Goal: Task Accomplishment & Management: Manage account settings

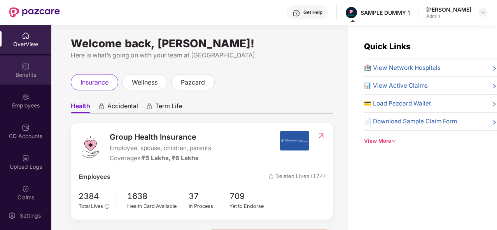
click at [31, 73] on div "Benefits" at bounding box center [25, 75] width 51 height 8
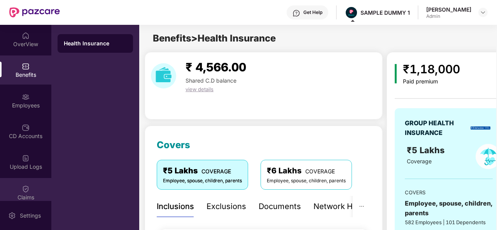
click at [27, 191] on img at bounding box center [26, 189] width 8 height 8
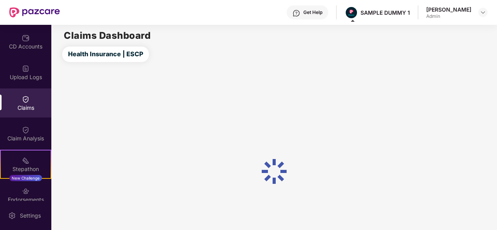
scroll to position [89, 0]
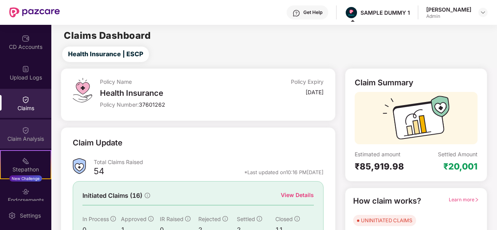
click at [27, 131] on img at bounding box center [26, 131] width 8 height 8
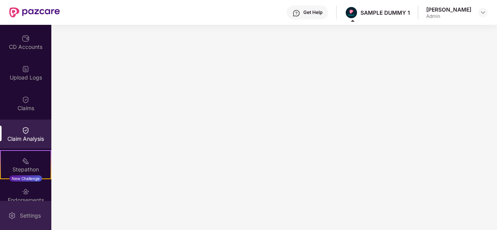
click at [24, 218] on div "Settings" at bounding box center [30, 216] width 26 height 8
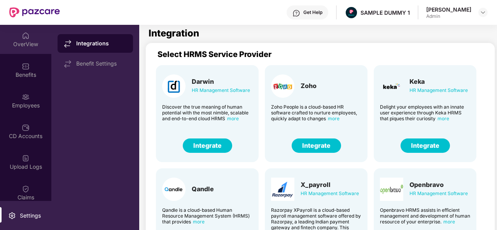
click at [29, 47] on div "OverView" at bounding box center [25, 44] width 51 height 8
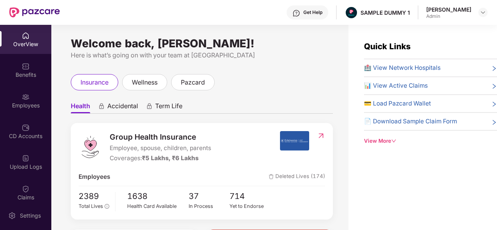
click at [313, 15] on div "Get Help" at bounding box center [312, 12] width 19 height 6
click at [227, 102] on ul "Health Accidental Term Life" at bounding box center [202, 106] width 262 height 16
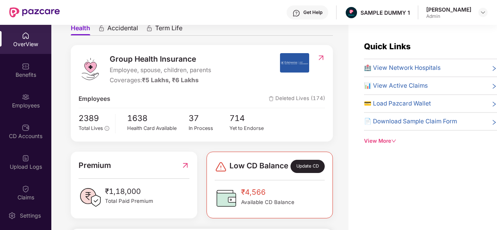
scroll to position [75, 0]
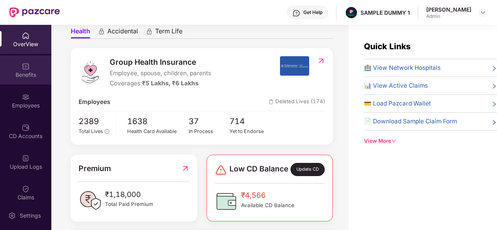
click at [13, 72] on div "Benefits" at bounding box center [25, 75] width 51 height 8
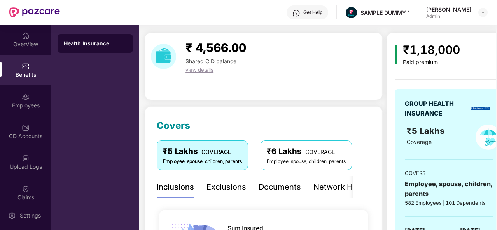
scroll to position [17, 0]
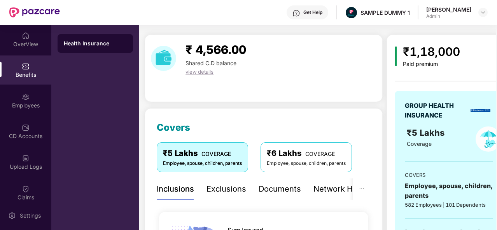
click at [232, 189] on div "Exclusions" at bounding box center [226, 189] width 40 height 12
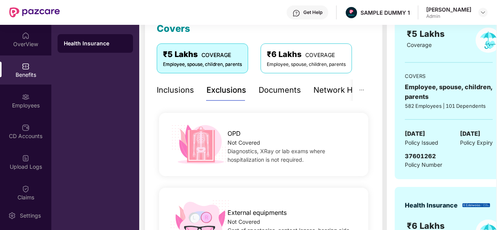
scroll to position [73, 0]
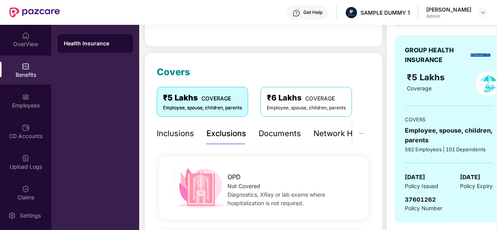
click at [274, 136] on div "Documents" at bounding box center [279, 134] width 42 height 12
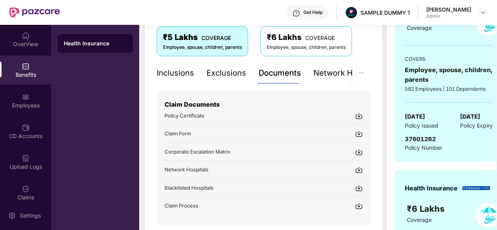
scroll to position [152, 0]
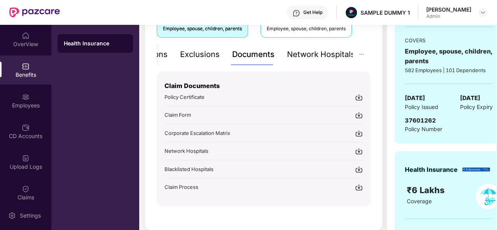
click at [330, 59] on div "Network Hospitals" at bounding box center [321, 55] width 68 height 12
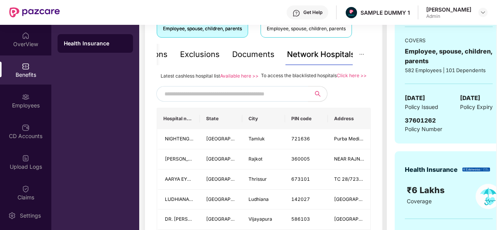
click at [227, 99] on input "text" at bounding box center [230, 94] width 133 height 12
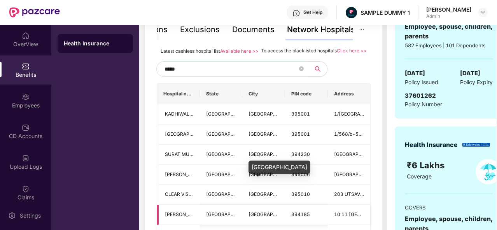
scroll to position [167, 0]
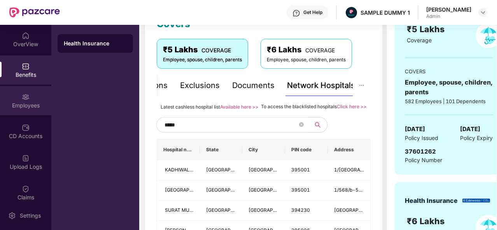
type input "*****"
click at [24, 99] on img at bounding box center [26, 97] width 8 height 8
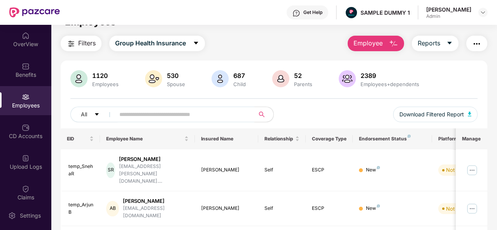
scroll to position [0, 0]
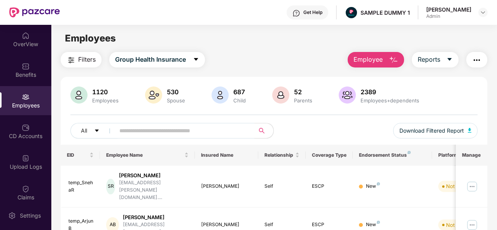
click at [375, 59] on span "Employee" at bounding box center [367, 60] width 29 height 10
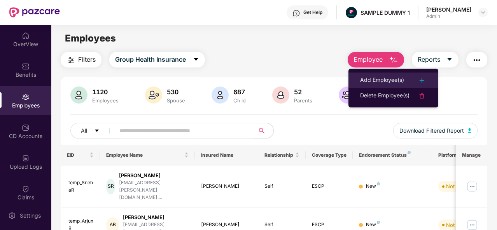
click at [391, 77] on div "Add Employee(s)" at bounding box center [382, 80] width 44 height 9
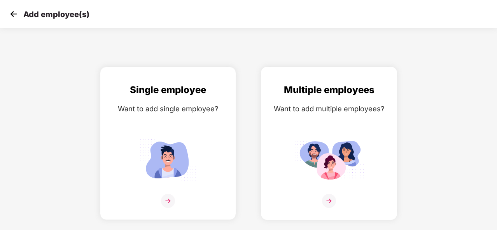
click at [327, 195] on img at bounding box center [329, 201] width 14 height 14
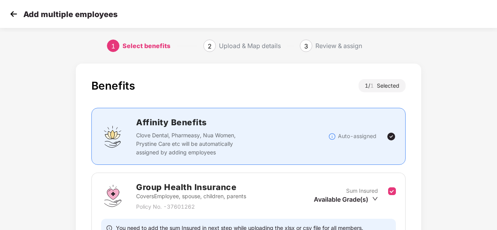
scroll to position [82, 0]
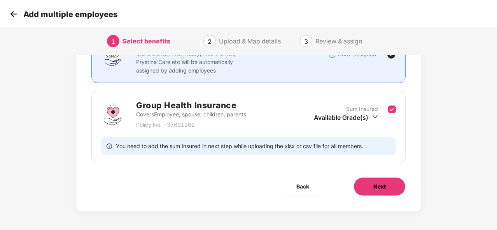
click at [386, 190] on button "Next" at bounding box center [379, 187] width 52 height 19
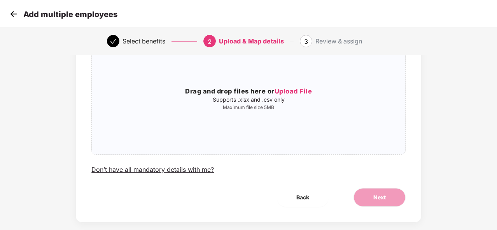
scroll to position [82, 0]
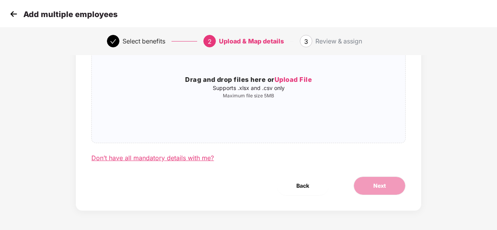
click at [174, 158] on div "Don’t have all mandatory details with me?" at bounding box center [152, 158] width 122 height 8
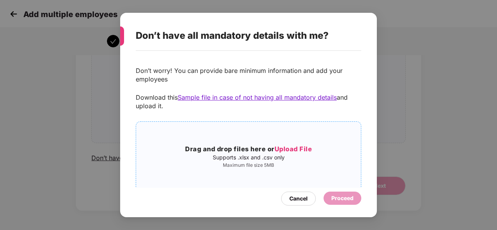
scroll to position [15, 0]
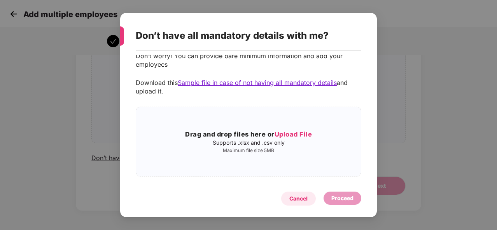
click at [303, 198] on div "Cancel" at bounding box center [298, 199] width 18 height 9
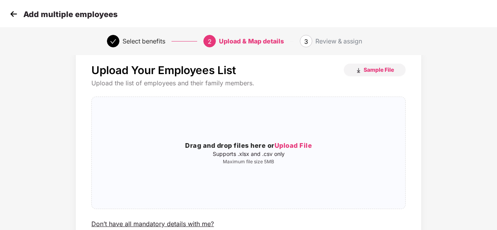
scroll to position [0, 0]
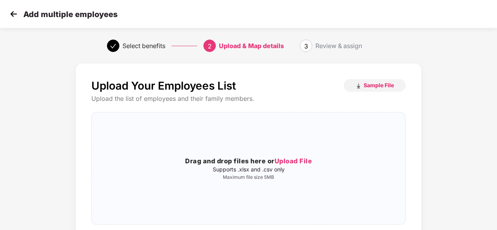
click at [13, 12] on img at bounding box center [14, 14] width 12 height 12
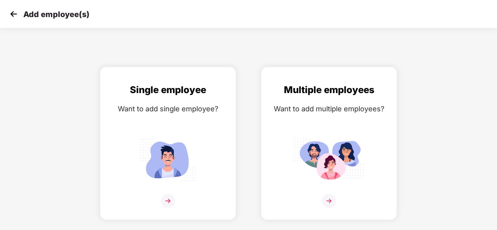
click at [13, 15] on img at bounding box center [14, 14] width 12 height 12
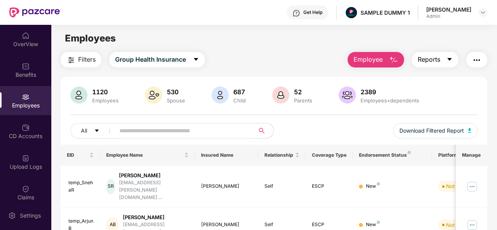
click at [444, 62] on button "Reports" at bounding box center [434, 60] width 47 height 16
click at [484, 143] on div "1120 Employees 530 Spouse 687 Child [DEMOGRAPHIC_DATA] Parents 2389 Employees+d…" at bounding box center [274, 116] width 426 height 58
click at [481, 61] on img "button" at bounding box center [476, 60] width 9 height 9
click at [24, 122] on div "CD Accounts" at bounding box center [25, 131] width 51 height 29
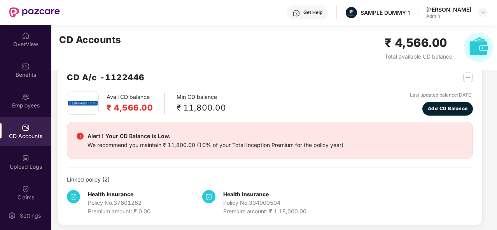
scroll to position [17, 0]
click at [453, 113] on button "Add CD Balance" at bounding box center [447, 110] width 51 height 14
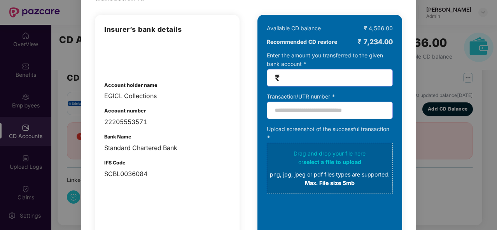
scroll to position [0, 0]
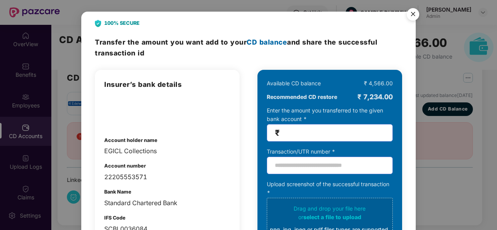
click at [409, 20] on img "Close" at bounding box center [413, 16] width 22 height 22
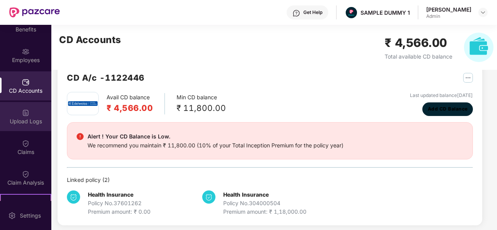
scroll to position [58, 0]
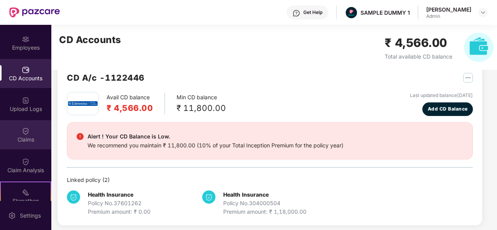
click at [26, 140] on div "Claims" at bounding box center [25, 140] width 51 height 8
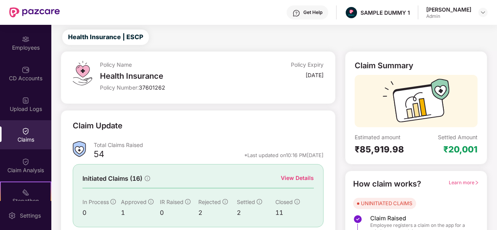
scroll to position [61, 0]
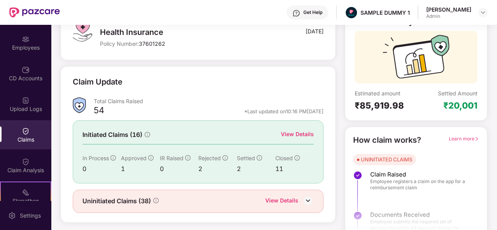
click at [304, 134] on div "View Details" at bounding box center [297, 134] width 33 height 9
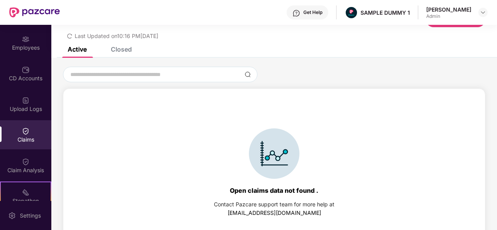
scroll to position [36, 0]
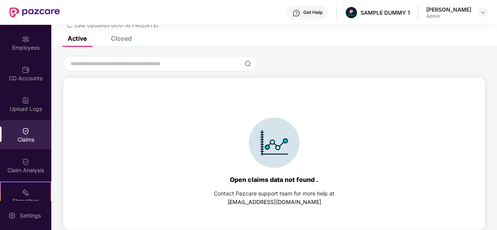
click at [123, 37] on div "Closed" at bounding box center [121, 39] width 21 height 8
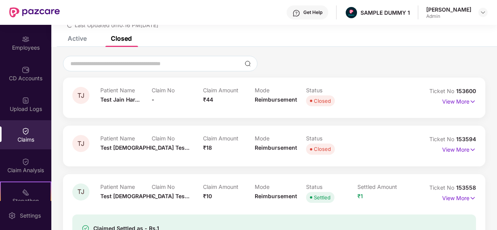
scroll to position [61, 0]
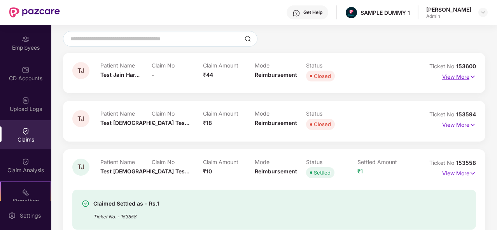
click at [452, 76] on p "View More" at bounding box center [459, 76] width 34 height 10
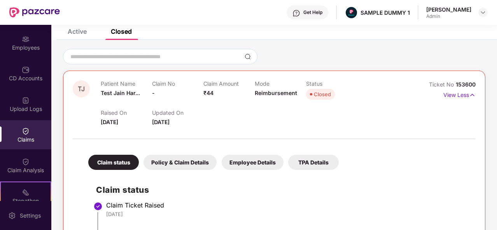
scroll to position [42, 0]
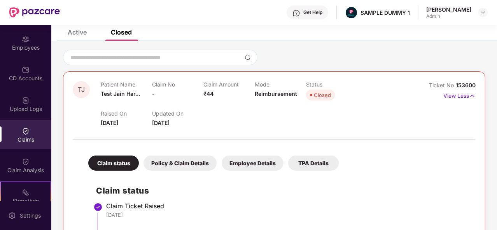
click at [171, 167] on div "Policy & Claim Details" at bounding box center [179, 163] width 73 height 15
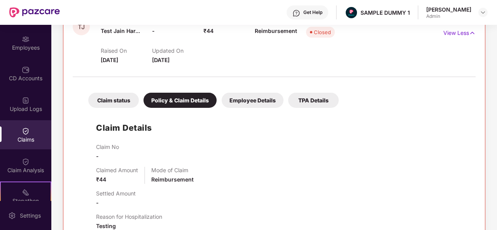
scroll to position [105, 0]
click at [275, 99] on div "Employee Details" at bounding box center [252, 100] width 62 height 15
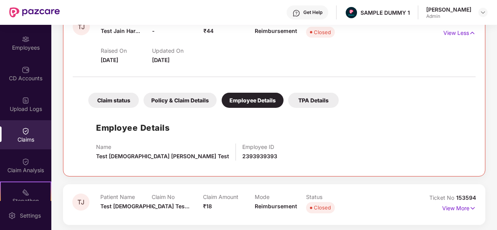
click at [112, 101] on div "Claim status" at bounding box center [113, 100] width 51 height 15
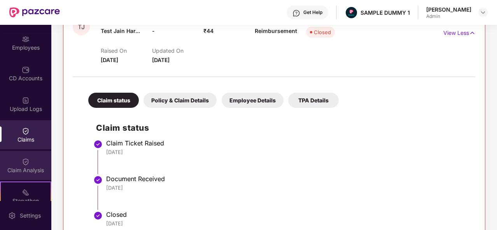
click at [28, 159] on div "Claim Analysis" at bounding box center [25, 165] width 51 height 29
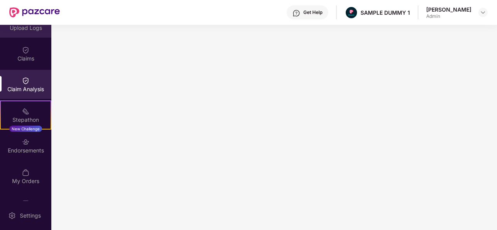
scroll to position [161, 0]
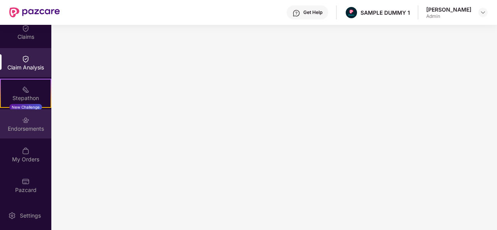
click at [30, 131] on div "Endorsements" at bounding box center [25, 129] width 51 height 8
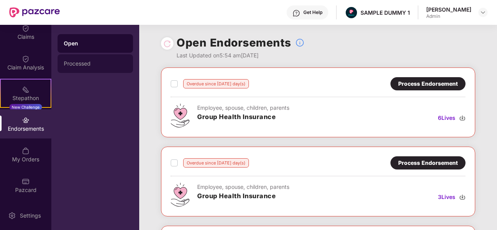
click at [99, 68] on div "Processed" at bounding box center [94, 63] width 75 height 19
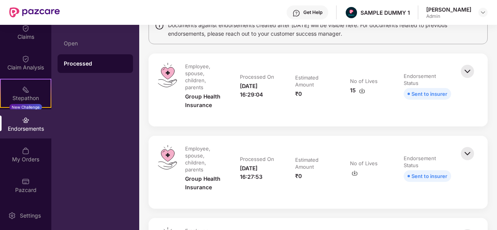
scroll to position [73, 0]
click at [468, 68] on img at bounding box center [466, 70] width 17 height 17
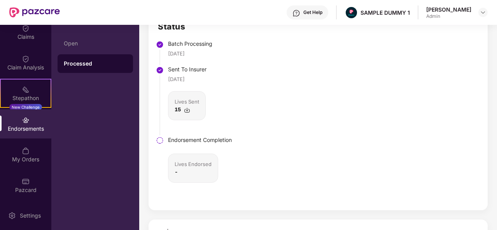
scroll to position [229, 0]
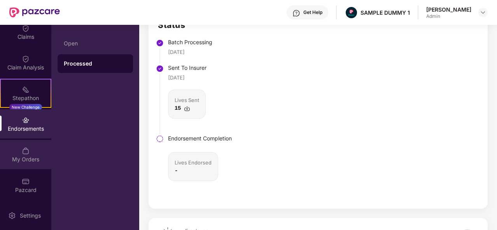
click at [24, 161] on div "My Orders" at bounding box center [25, 160] width 51 height 8
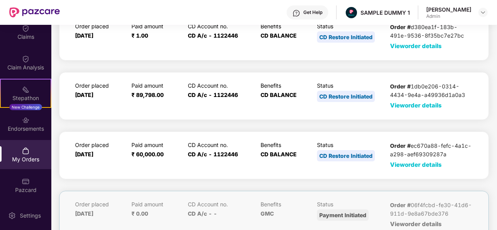
scroll to position [0, 0]
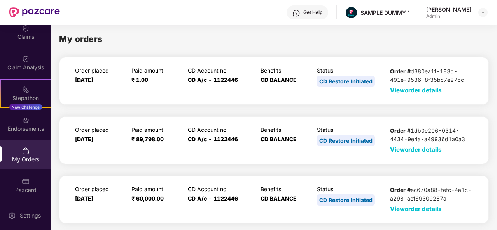
click at [433, 92] on span "View order details" at bounding box center [416, 90] width 52 height 7
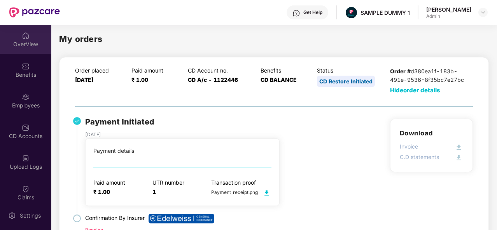
click at [28, 35] on img at bounding box center [26, 36] width 8 height 8
